Goal: Find specific page/section: Find specific page/section

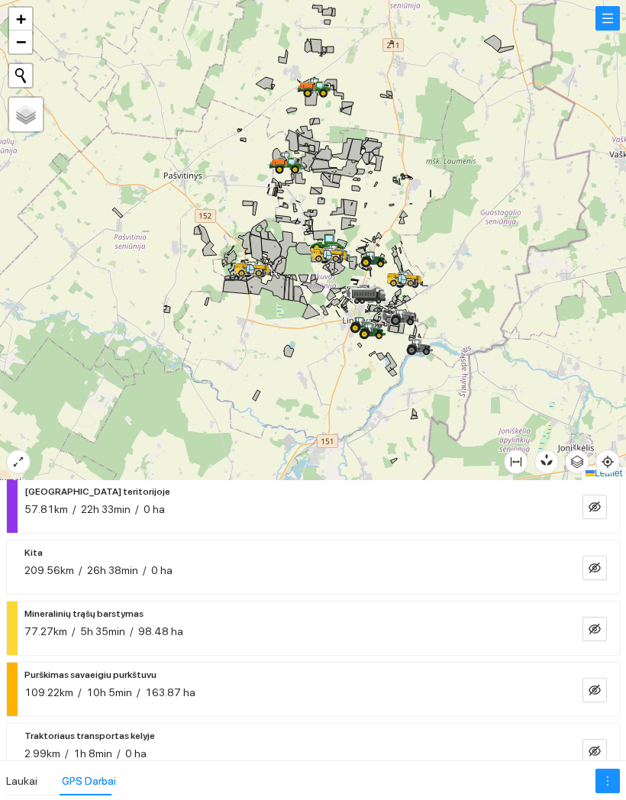
scroll to position [43, 0]
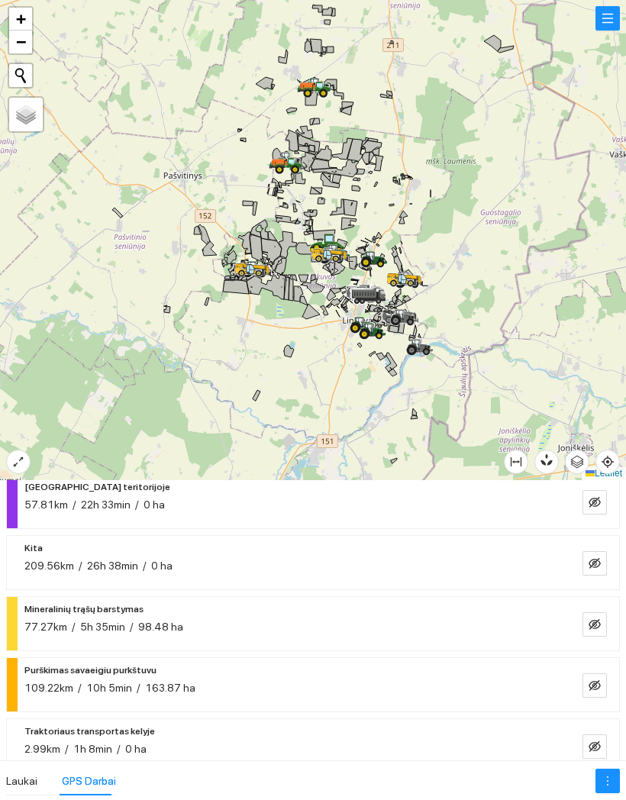
click at [598, 679] on icon "eye-invisible" at bounding box center [594, 685] width 12 height 12
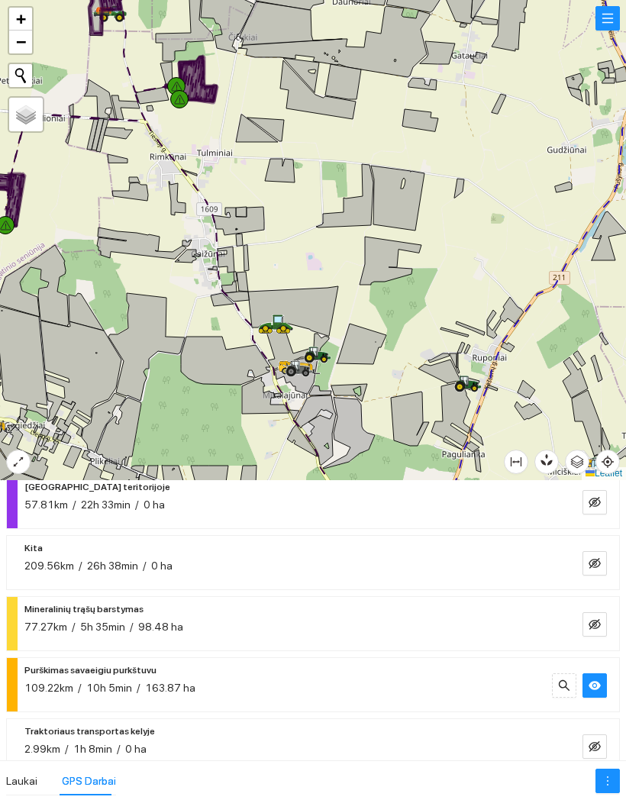
click at [524, 174] on div at bounding box center [313, 240] width 626 height 480
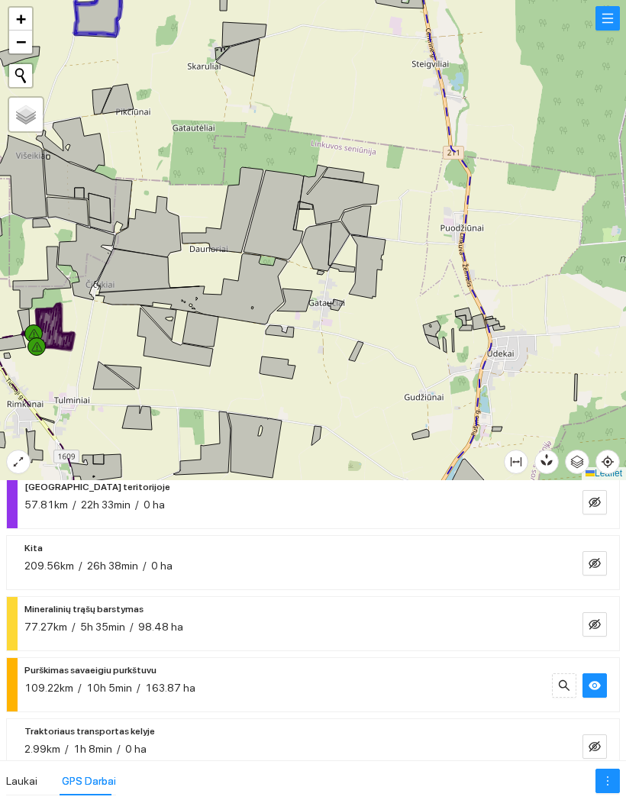
click at [423, 213] on div at bounding box center [313, 240] width 626 height 480
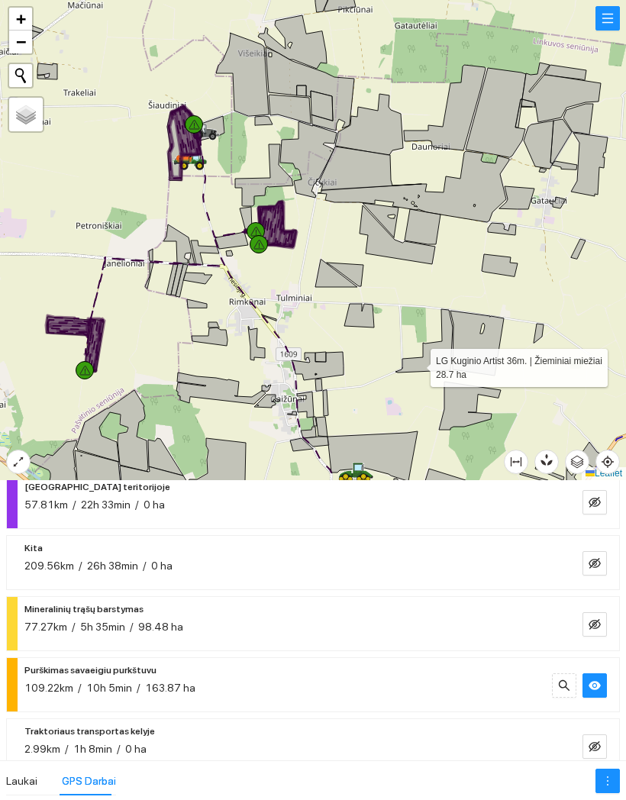
click at [606, 673] on button "button" at bounding box center [594, 685] width 24 height 24
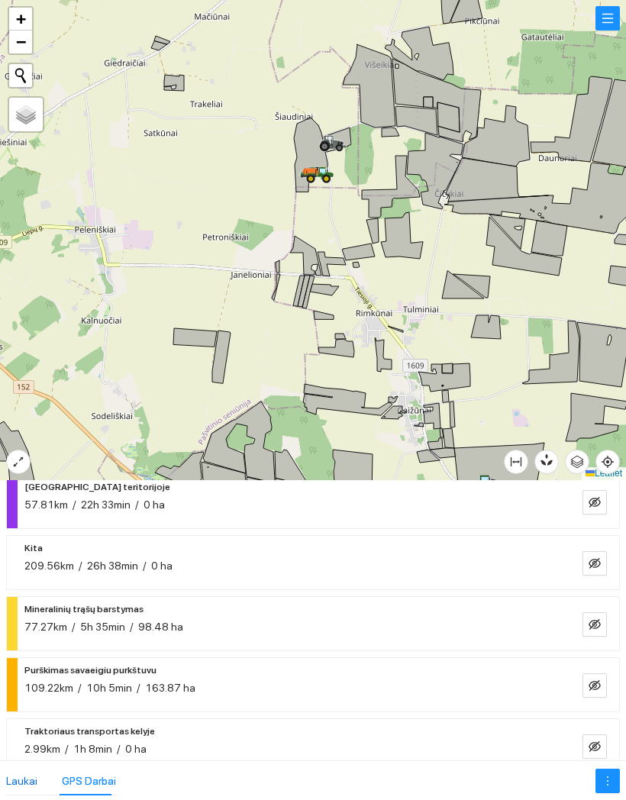
click at [25, 772] on div "Laukai" at bounding box center [21, 780] width 31 height 17
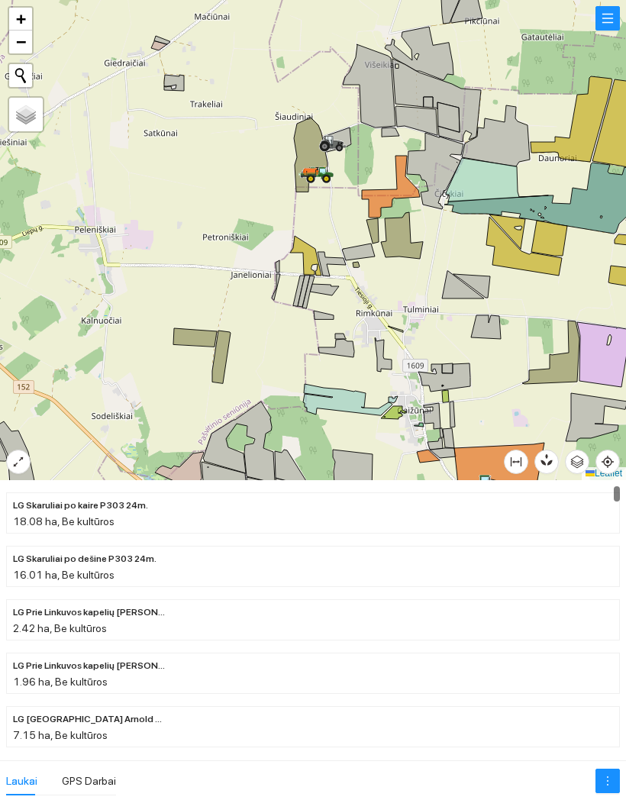
click at [217, 362] on icon at bounding box center [221, 356] width 18 height 53
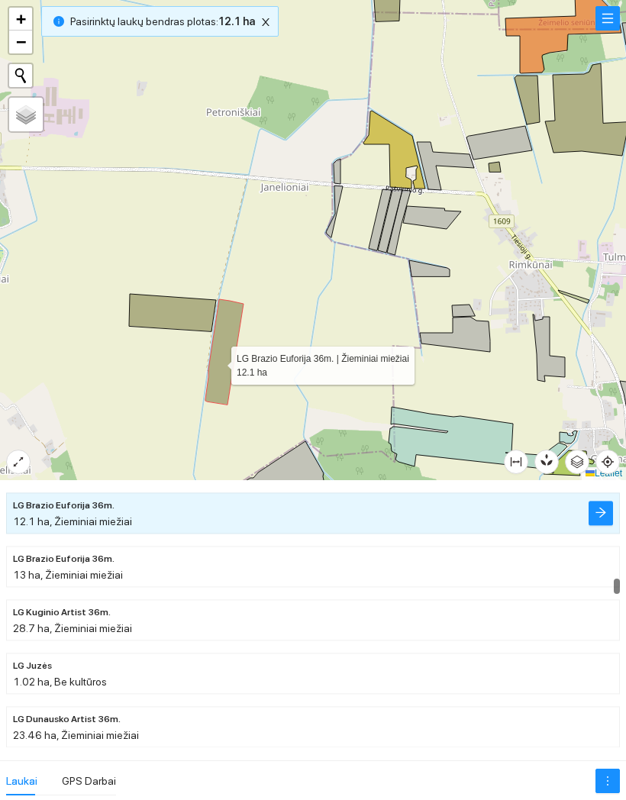
click at [180, 307] on icon at bounding box center [172, 312] width 87 height 37
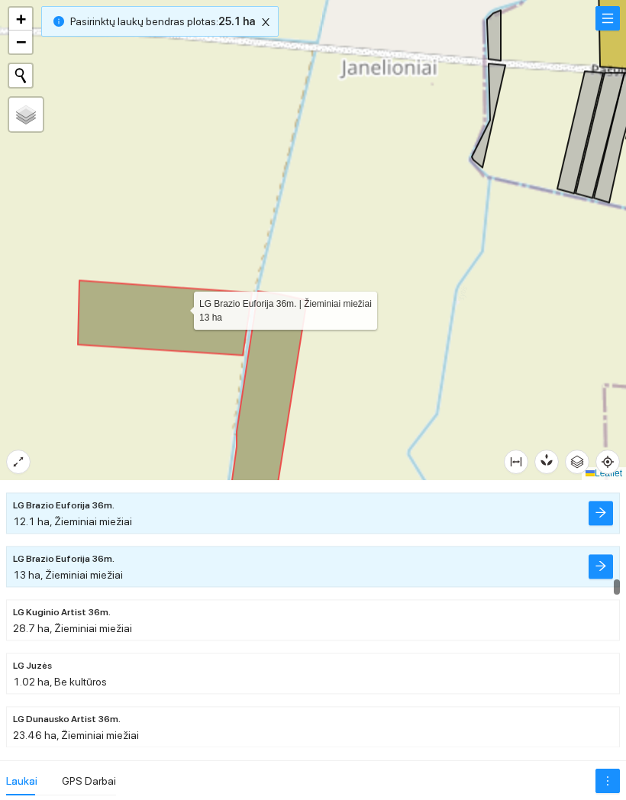
scroll to position [5912, 0]
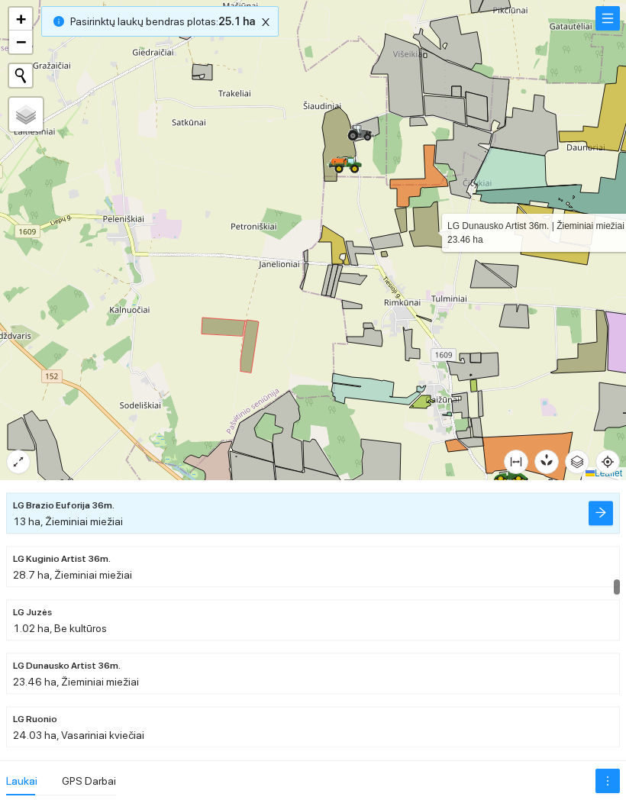
click at [428, 229] on icon at bounding box center [430, 224] width 42 height 47
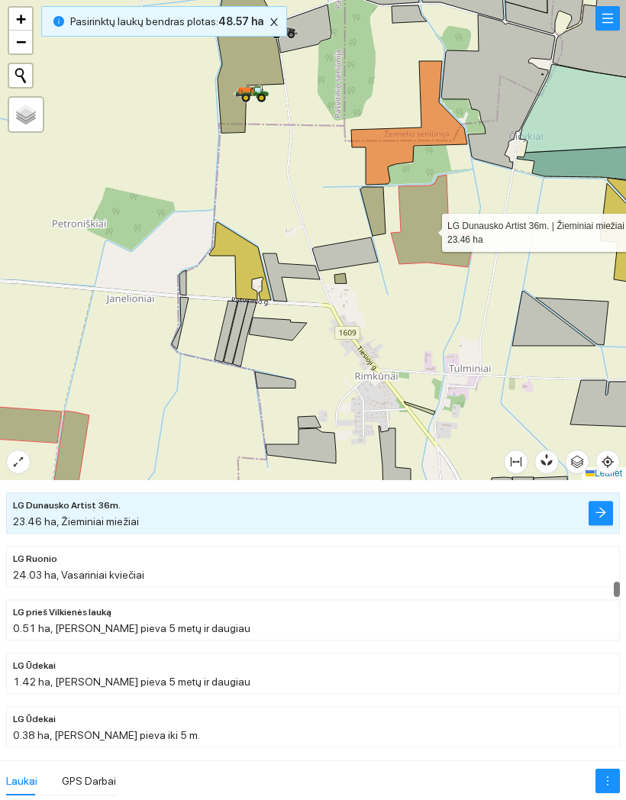
click at [256, 48] on icon at bounding box center [250, 59] width 68 height 148
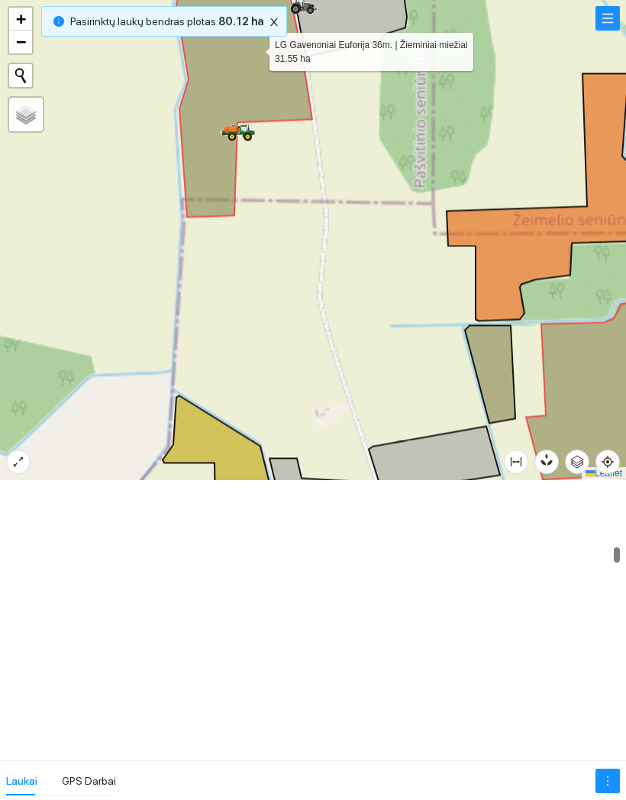
scroll to position [3888, 0]
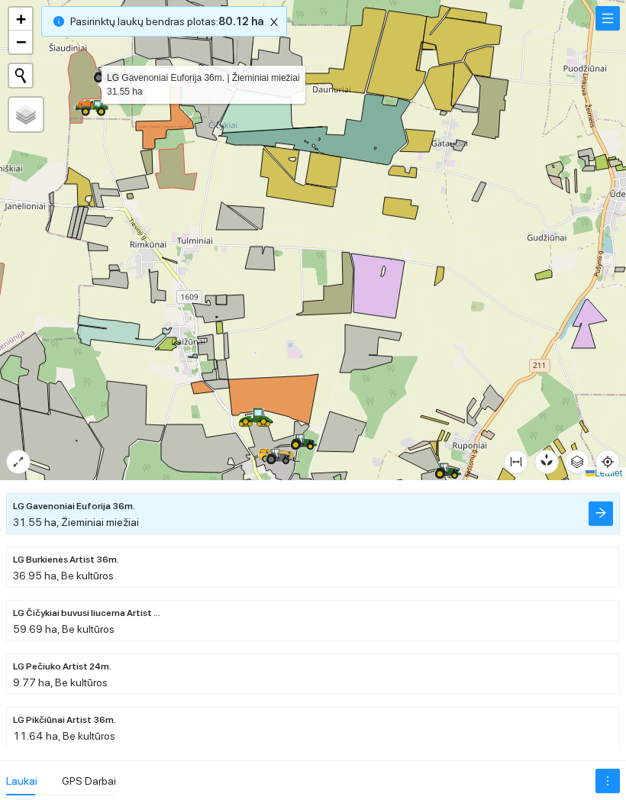
click at [336, 300] on icon at bounding box center [324, 283] width 57 height 63
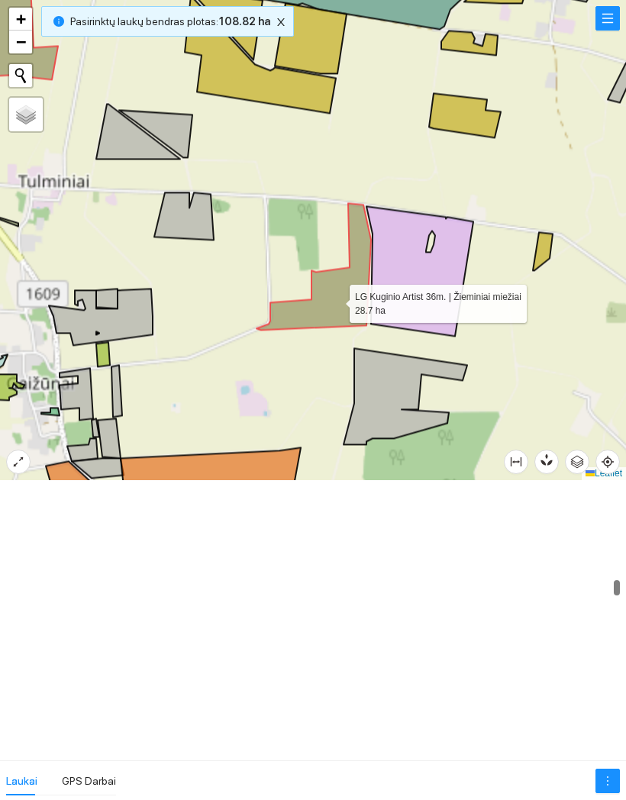
scroll to position [5966, 0]
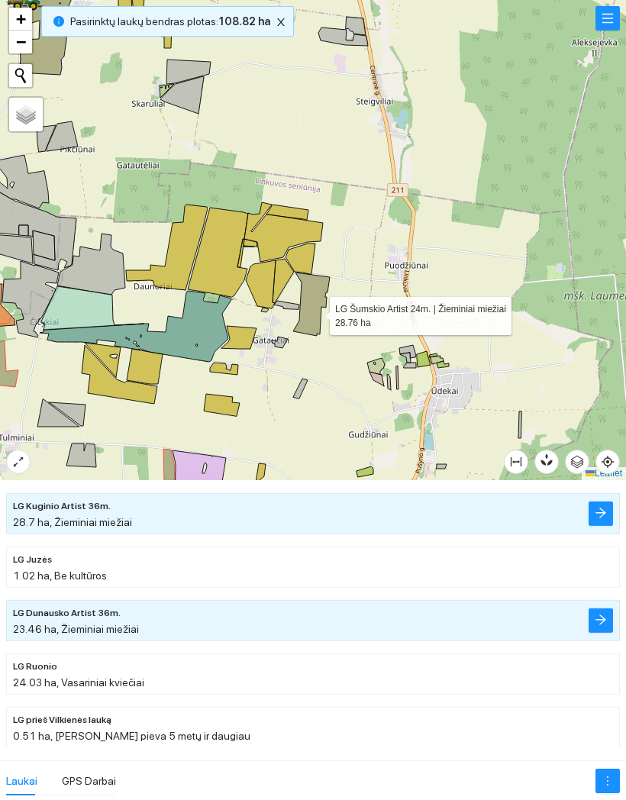
click at [316, 312] on icon at bounding box center [311, 303] width 37 height 63
